Goal: Task Accomplishment & Management: Manage account settings

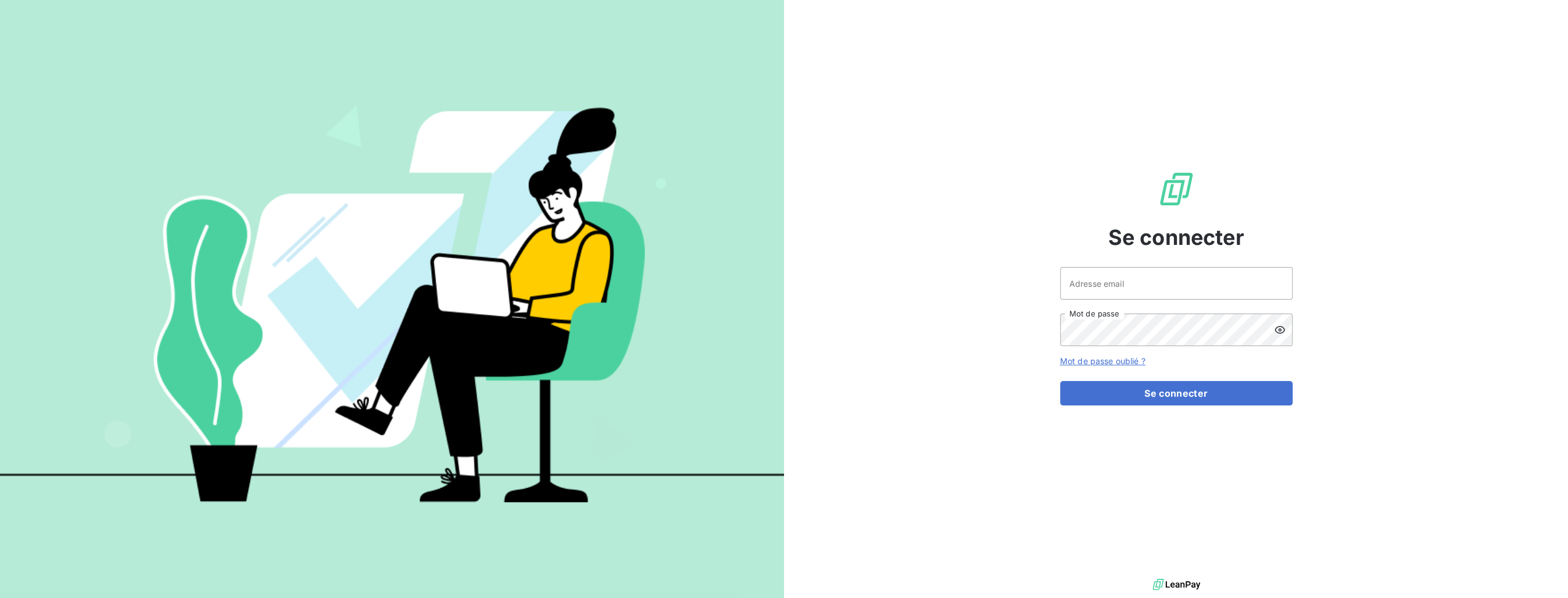
click at [1093, 362] on link "Mot de passe oublié ?" at bounding box center [1103, 361] width 85 height 10
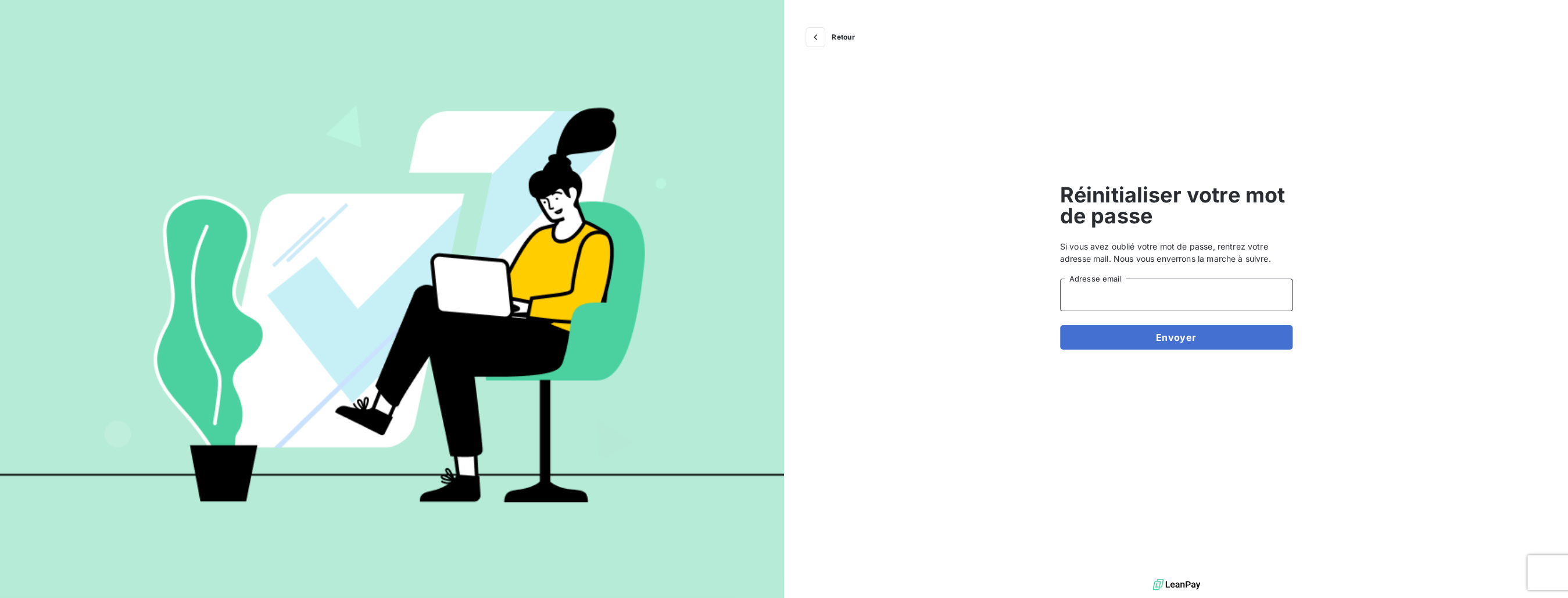
click at [1085, 301] on input "Adresse email" at bounding box center [1176, 295] width 233 height 33
type input "solscolles.fr@gmail.com"
click at [1172, 340] on button "Envoyer" at bounding box center [1176, 337] width 233 height 25
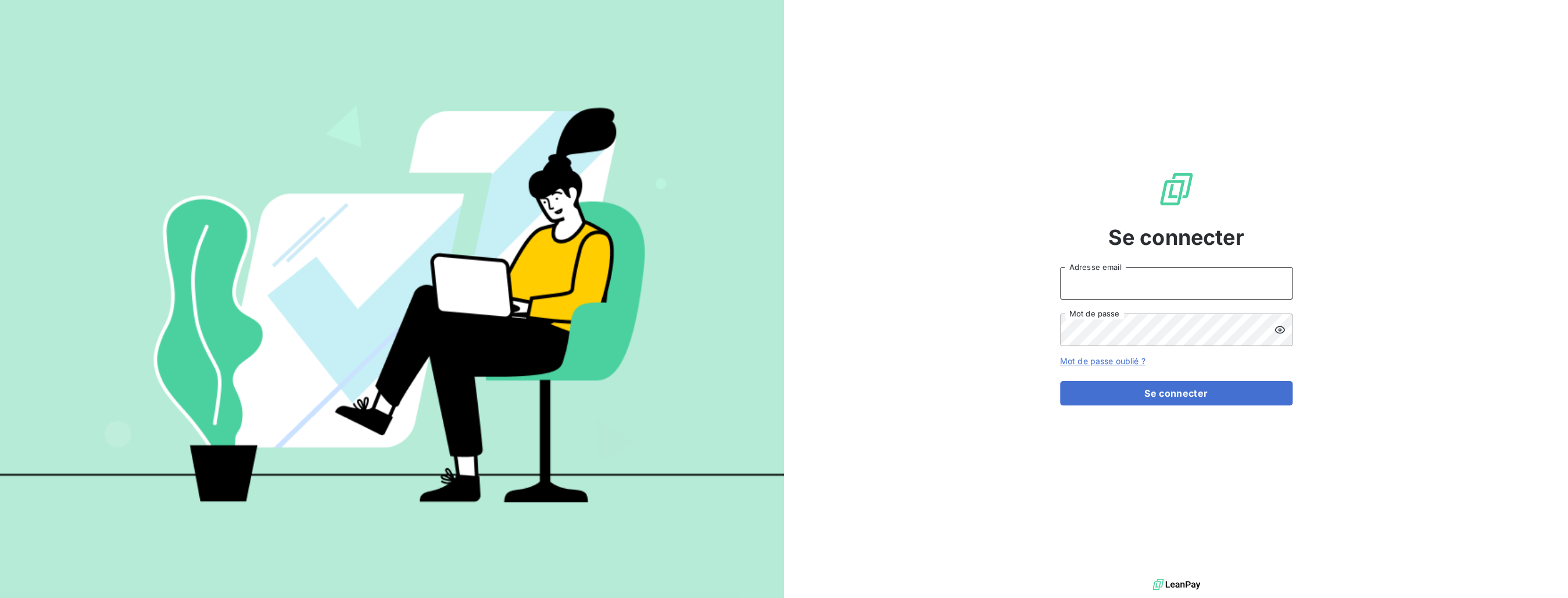
click at [1088, 288] on input "Adresse email" at bounding box center [1176, 283] width 233 height 33
click at [1181, 491] on div "Se connecter Adresse email Mot de passe Mot de passe oublié ? Se connecter" at bounding box center [1176, 288] width 233 height 576
click at [1178, 584] on img at bounding box center [1176, 584] width 48 height 17
